Goal: Use online tool/utility: Utilize a website feature to perform a specific function

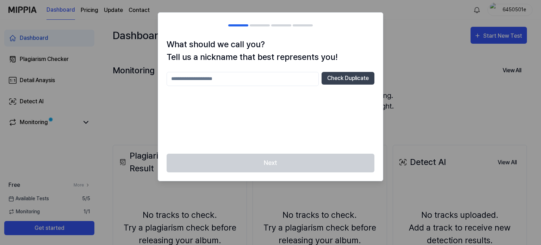
click at [407, 95] on div at bounding box center [270, 122] width 541 height 245
click at [277, 80] on input "text" at bounding box center [243, 79] width 152 height 14
type input "**********"
click at [356, 73] on button "Check Duplicate" at bounding box center [347, 78] width 53 height 13
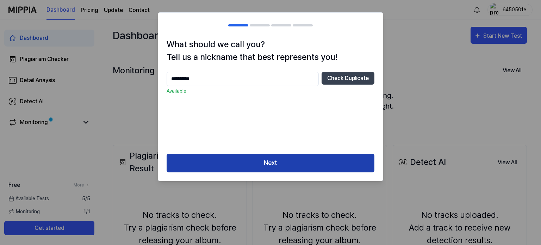
drag, startPoint x: 325, startPoint y: 159, endPoint x: 322, endPoint y: 155, distance: 4.8
click at [324, 159] on button "Next" at bounding box center [271, 163] width 208 height 19
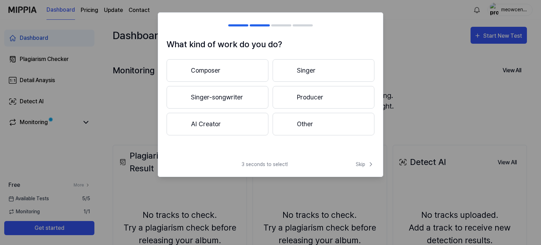
click at [249, 98] on button "Singer-songwriter" at bounding box center [218, 97] width 102 height 23
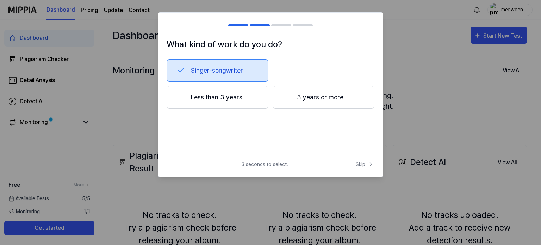
click at [234, 98] on button "Less than 3 years" at bounding box center [218, 97] width 102 height 23
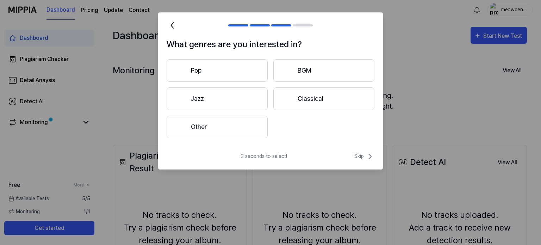
click at [249, 62] on button "Pop" at bounding box center [217, 70] width 101 height 23
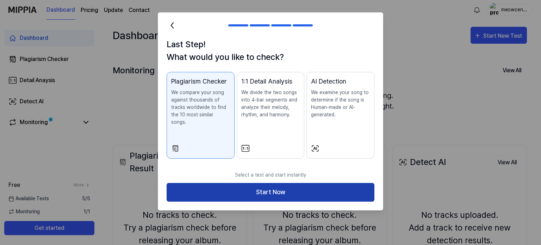
click at [282, 188] on button "Start Now" at bounding box center [271, 192] width 208 height 19
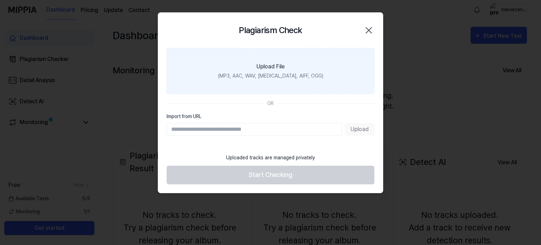
click at [321, 76] on label "Upload File (MP3, AAC, WAV, [MEDICAL_DATA], AIFF, OGG)" at bounding box center [271, 71] width 208 height 46
click at [0, 0] on input "Upload File (MP3, AAC, WAV, [MEDICAL_DATA], AIFF, OGG)" at bounding box center [0, 0] width 0 height 0
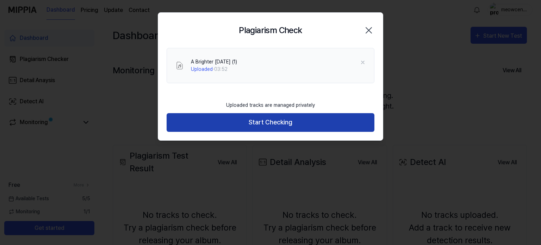
click at [330, 120] on button "Start Checking" at bounding box center [271, 122] width 208 height 19
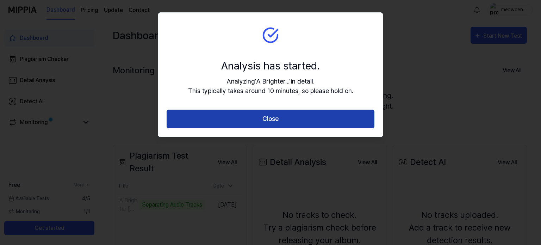
click at [284, 118] on button "Close" at bounding box center [271, 119] width 208 height 19
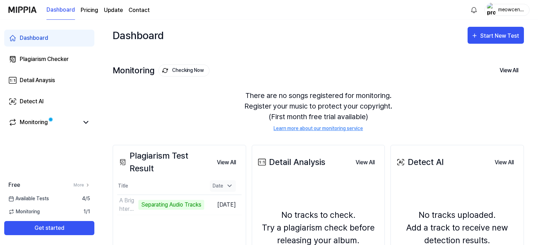
scroll to position [35, 0]
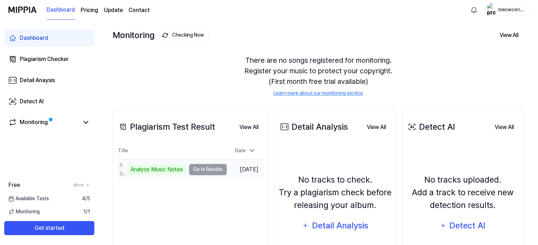
click at [175, 171] on div "Analyze Music Notes" at bounding box center [157, 169] width 58 height 10
click at [206, 171] on td "A Brighter [DATE] (1) Analyze Music Notes Go to Results" at bounding box center [172, 170] width 110 height 20
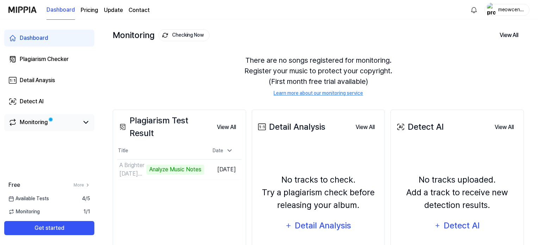
click at [31, 125] on div "Monitoring" at bounding box center [34, 122] width 28 height 8
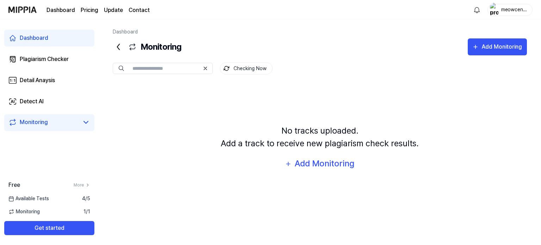
click at [41, 39] on div "Dashboard" at bounding box center [34, 38] width 29 height 8
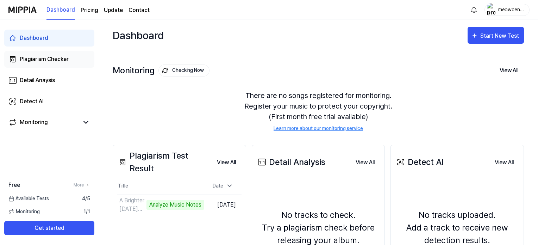
click at [68, 67] on link "Plagiarism Checker" at bounding box center [49, 59] width 90 height 17
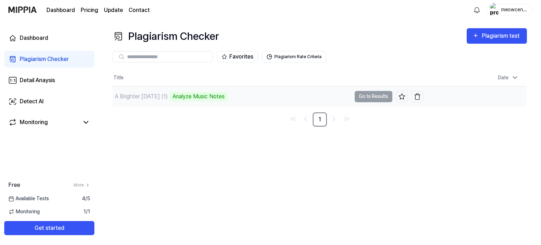
click at [217, 100] on div "Analyze Music Notes" at bounding box center [199, 97] width 58 height 10
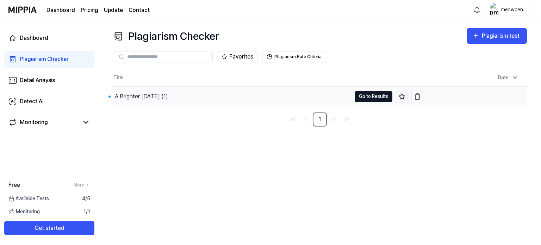
click at [371, 98] on button "Go to Results" at bounding box center [374, 96] width 38 height 11
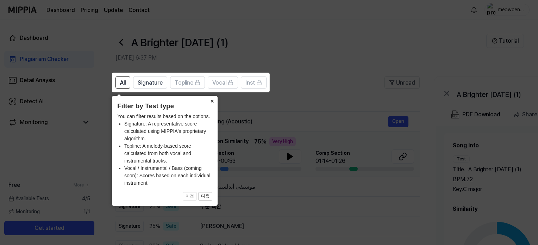
click at [211, 101] on button "×" at bounding box center [211, 101] width 11 height 10
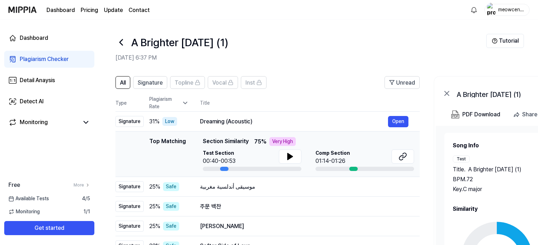
scroll to position [110, 0]
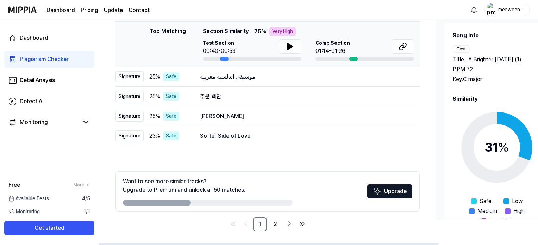
drag, startPoint x: 183, startPoint y: 201, endPoint x: 252, endPoint y: 195, distance: 68.9
click at [255, 202] on div at bounding box center [208, 203] width 170 height 6
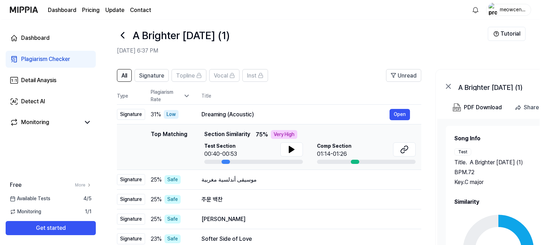
scroll to position [0, 0]
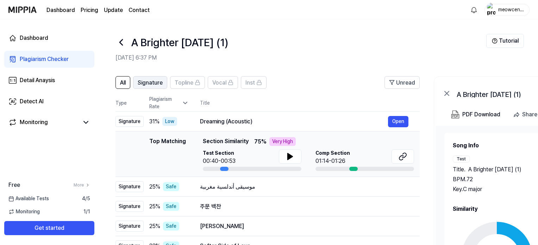
click at [159, 83] on span "Signature" at bounding box center [150, 83] width 25 height 8
click at [123, 83] on span "All" at bounding box center [123, 83] width 6 height 8
click at [134, 119] on div "Signature" at bounding box center [129, 121] width 28 height 11
click at [398, 124] on button "Open" at bounding box center [398, 121] width 20 height 11
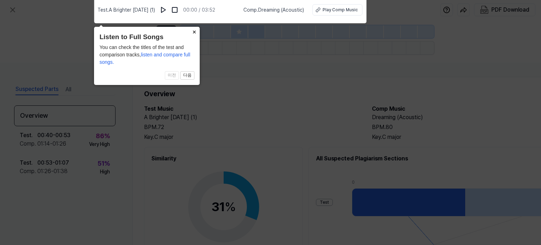
click at [194, 33] on button "×" at bounding box center [193, 32] width 11 height 10
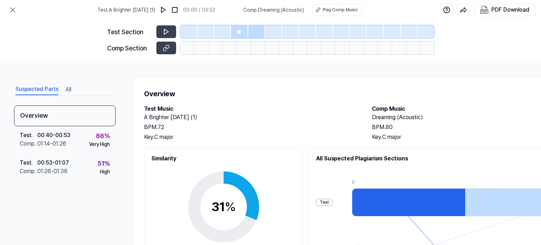
scroll to position [70, 0]
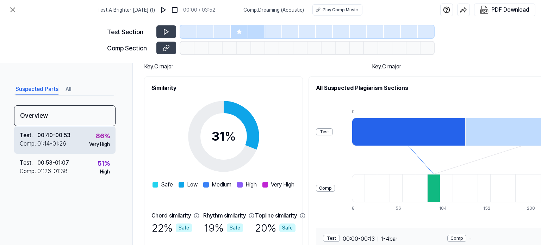
click at [66, 142] on div "01:14 - 01:26" at bounding box center [51, 143] width 29 height 8
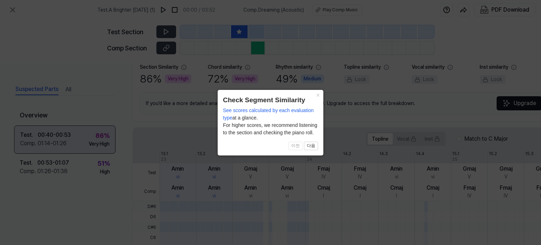
scroll to position [191, 0]
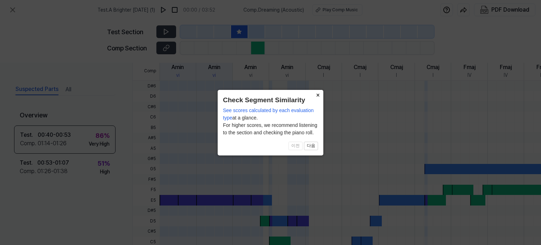
click at [318, 95] on button "×" at bounding box center [317, 95] width 11 height 10
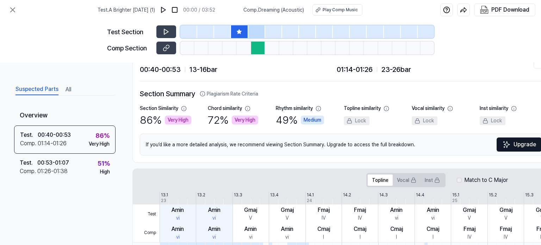
scroll to position [0, 0]
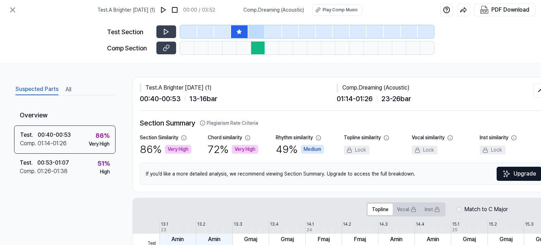
click at [185, 139] on icon at bounding box center [183, 137] width 5 height 5
click at [185, 138] on icon at bounding box center [184, 138] width 6 height 6
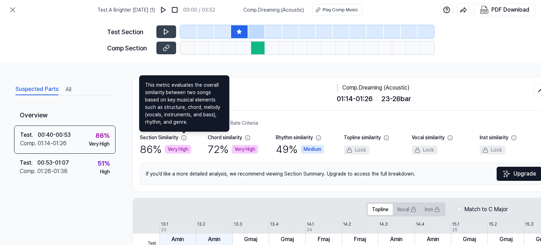
click at [184, 138] on icon at bounding box center [183, 137] width 5 height 5
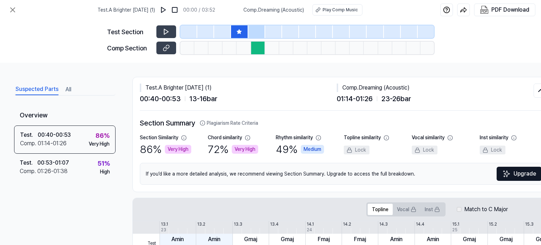
click at [35, 38] on div "Test Section Comp Section" at bounding box center [270, 41] width 541 height 43
click at [69, 90] on button "All" at bounding box center [68, 89] width 6 height 11
